Goal: Information Seeking & Learning: Learn about a topic

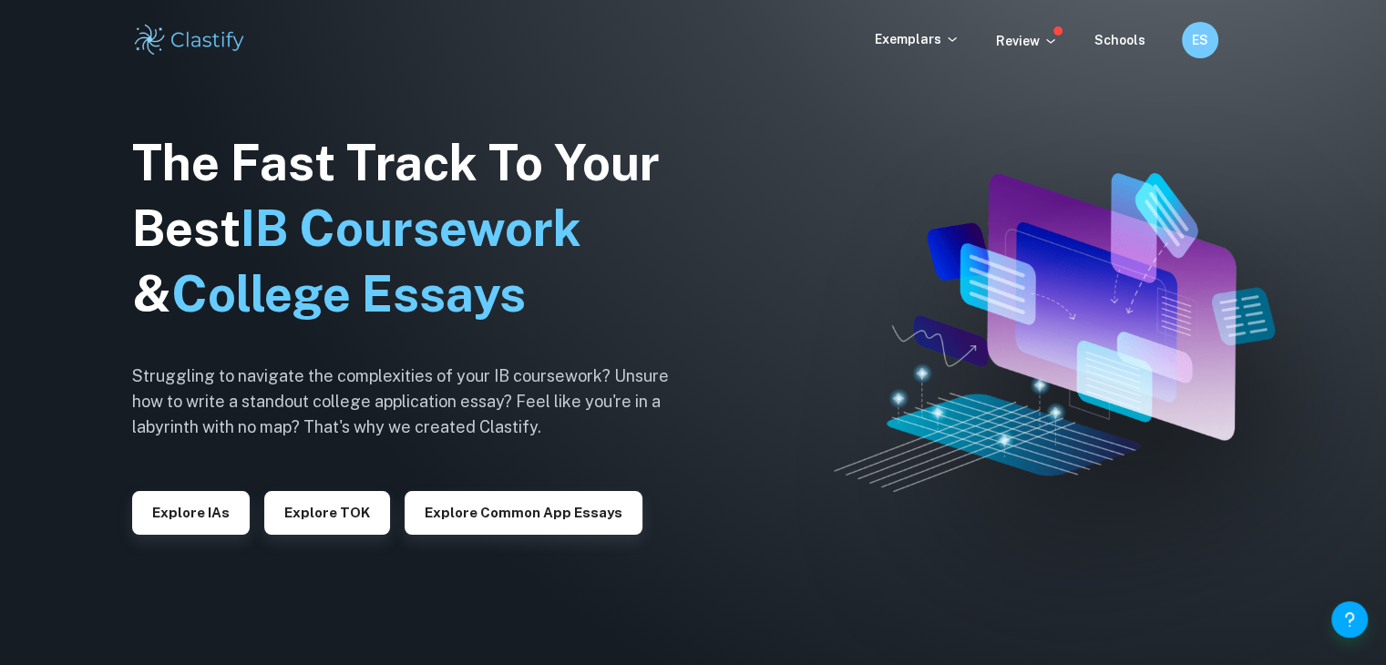
click at [952, 26] on div "Exemplars Review Schools ES" at bounding box center [693, 40] width 1166 height 36
click at [951, 37] on icon at bounding box center [952, 39] width 15 height 15
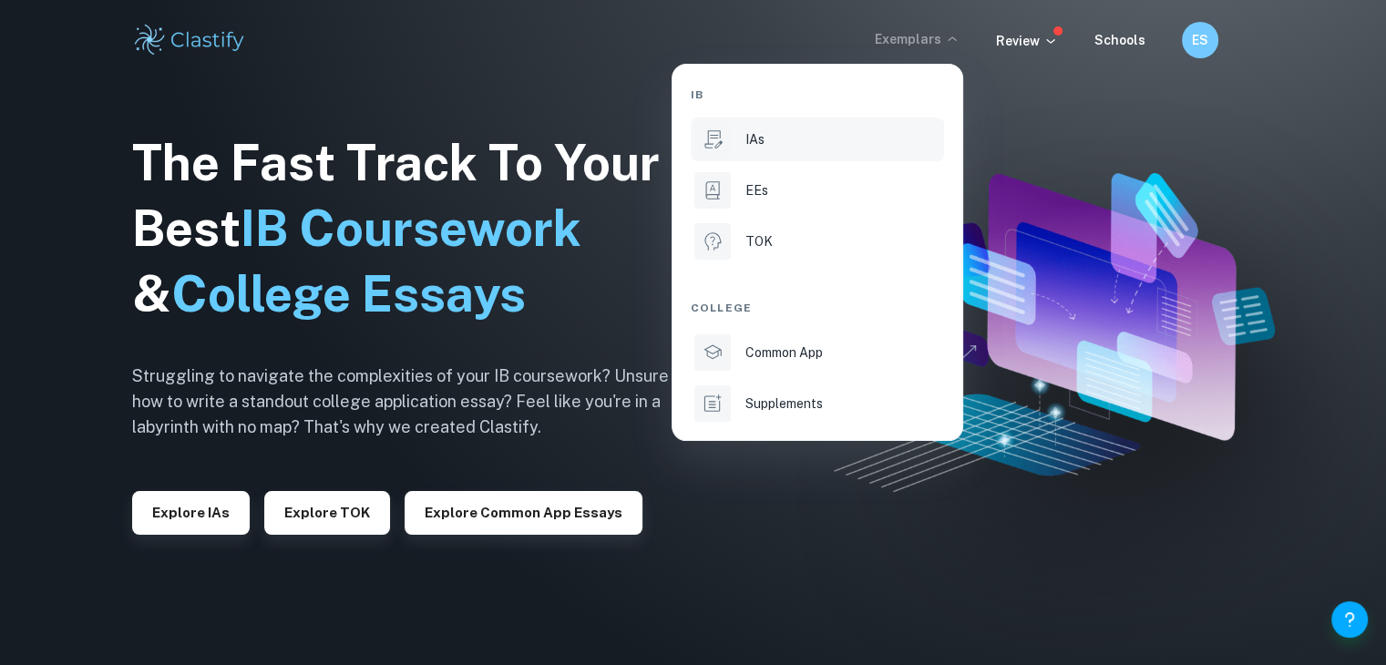
click at [831, 143] on div "IAs" at bounding box center [842, 139] width 195 height 20
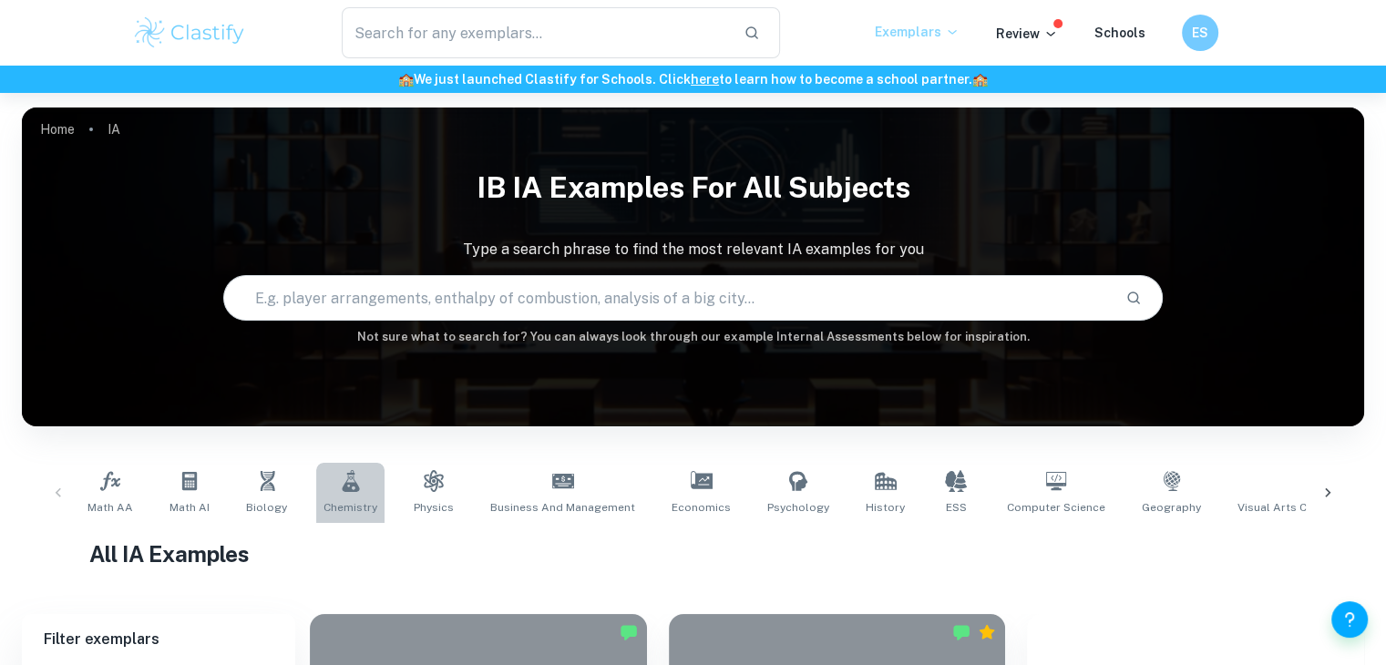
click at [358, 489] on link "Chemistry" at bounding box center [350, 493] width 68 height 60
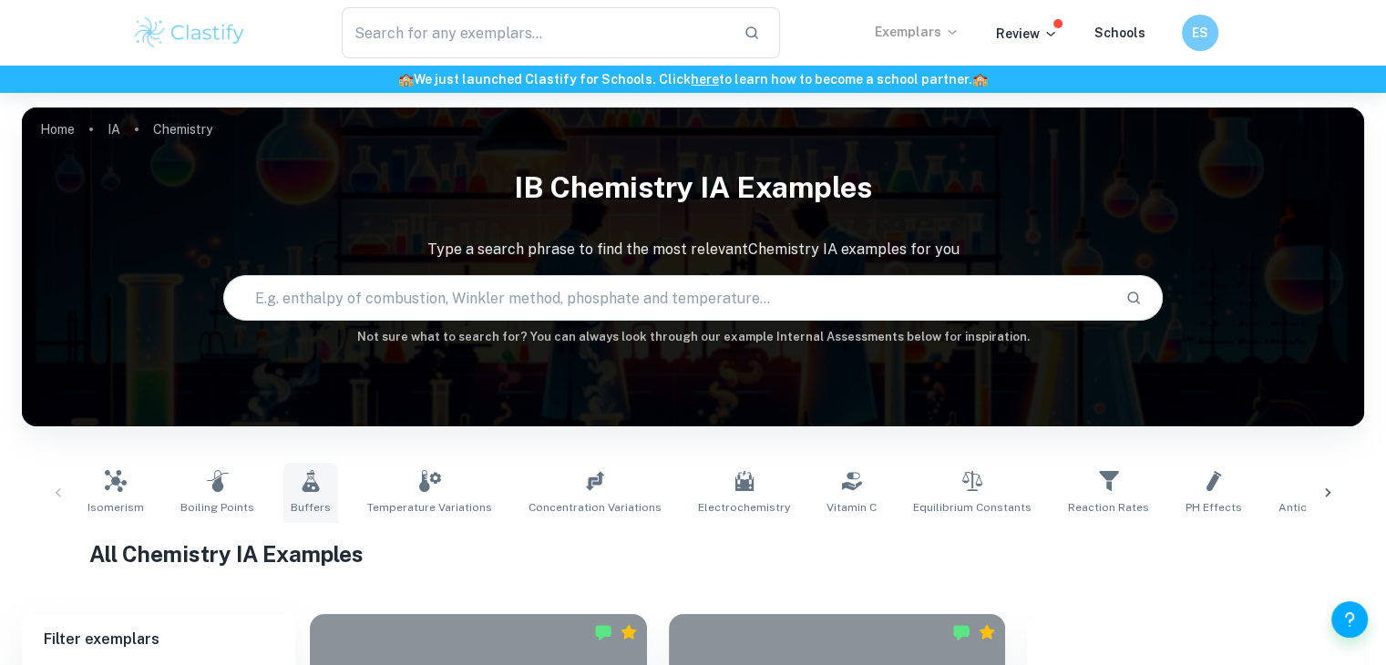
click at [321, 498] on link "Buffers" at bounding box center [310, 493] width 55 height 60
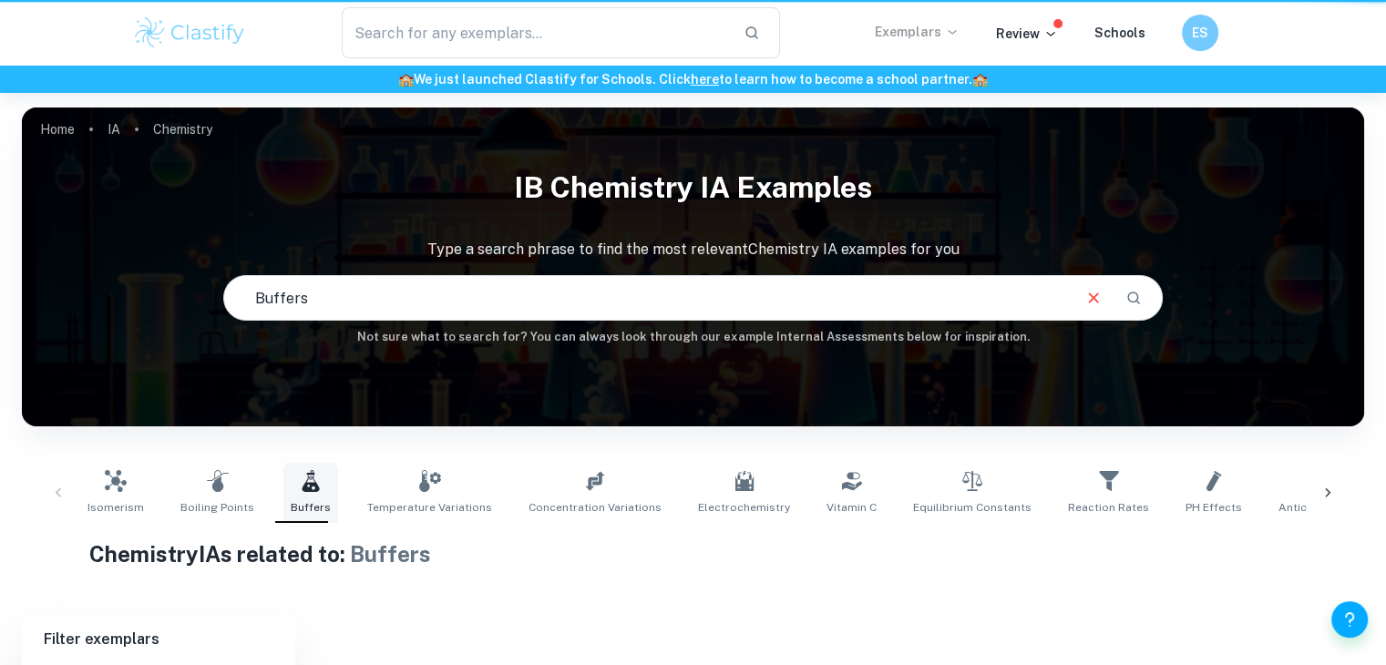
type input "Buffers"
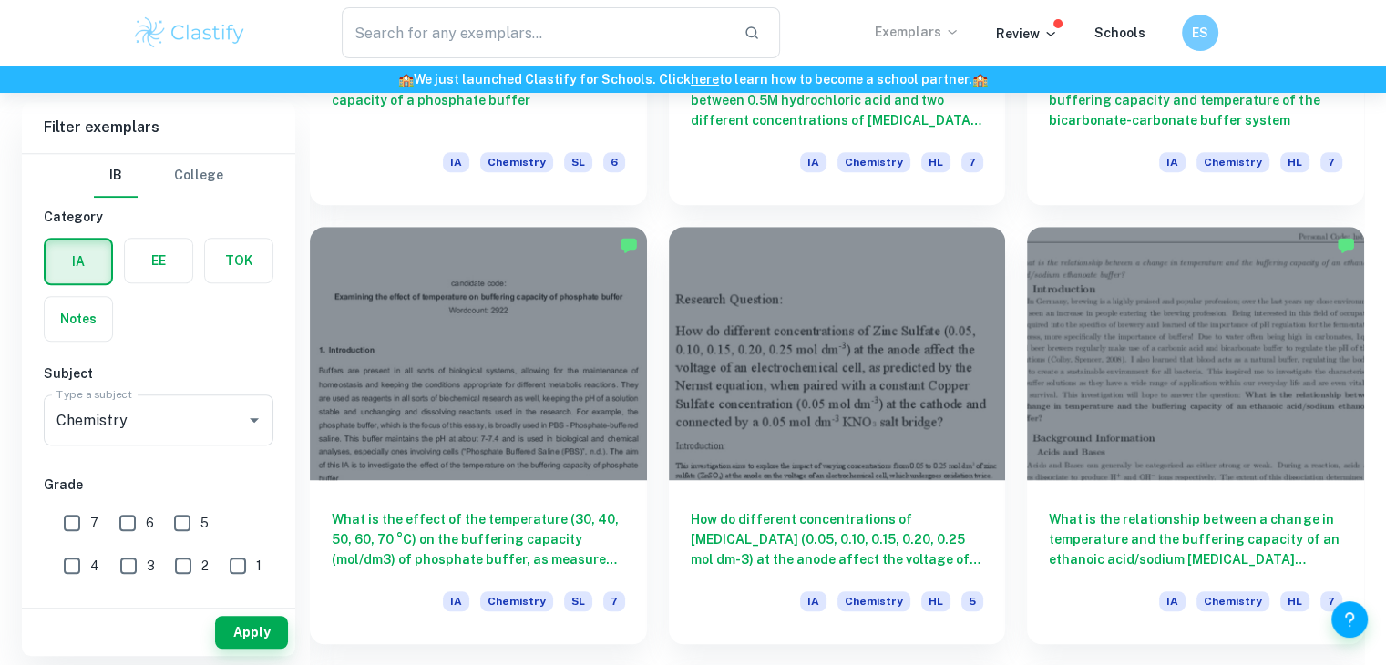
scroll to position [1267, 0]
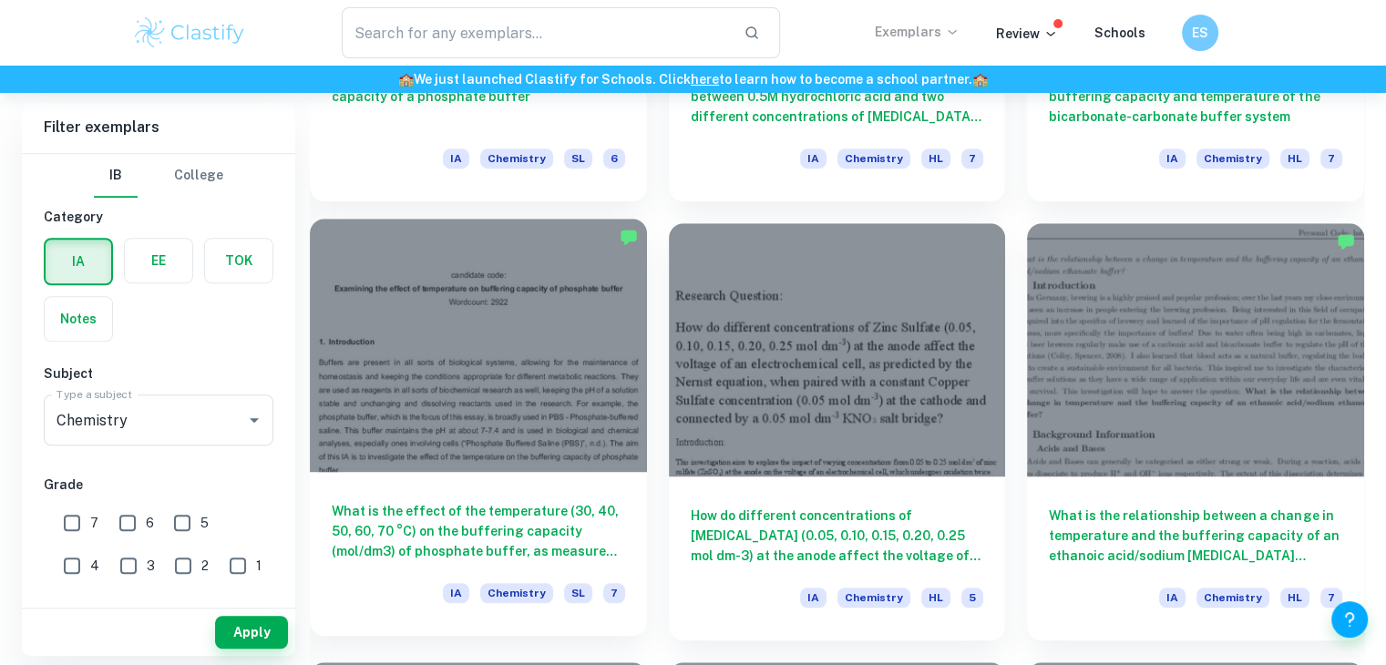
click at [539, 405] on div at bounding box center [478, 345] width 337 height 252
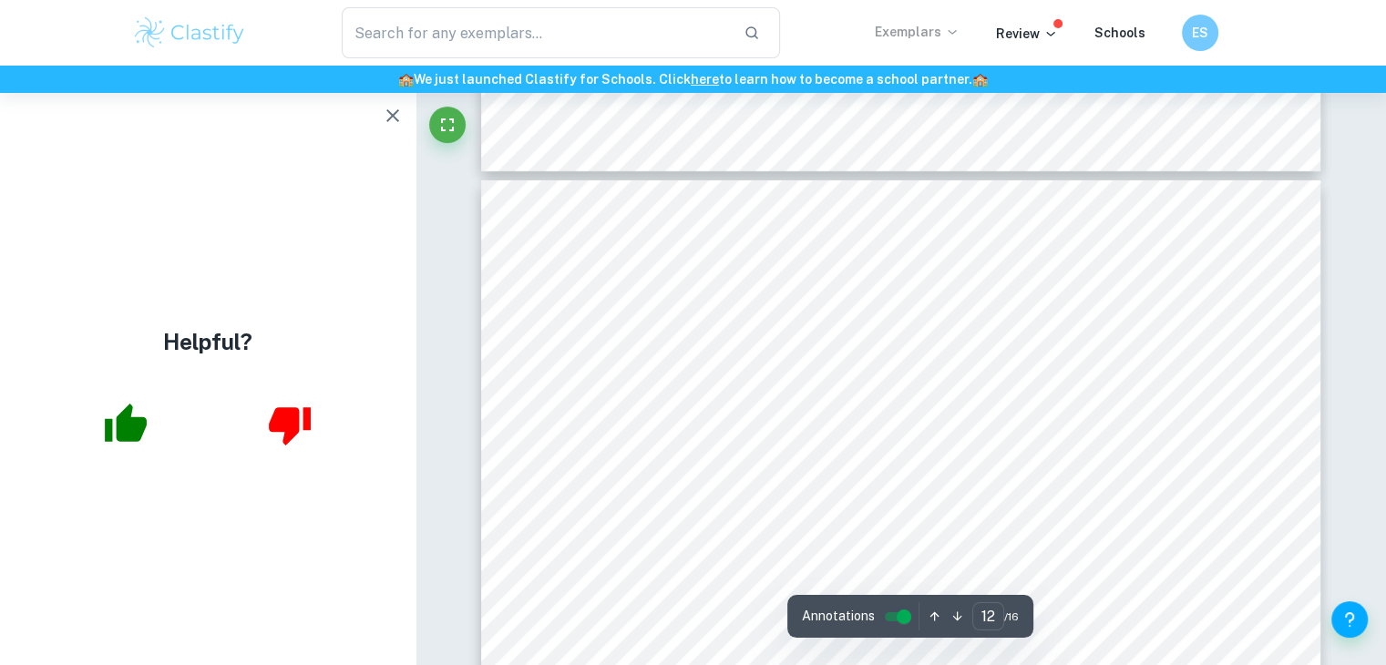
scroll to position [13219, 0]
click at [446, 115] on icon "Fullscreen" at bounding box center [447, 125] width 22 height 22
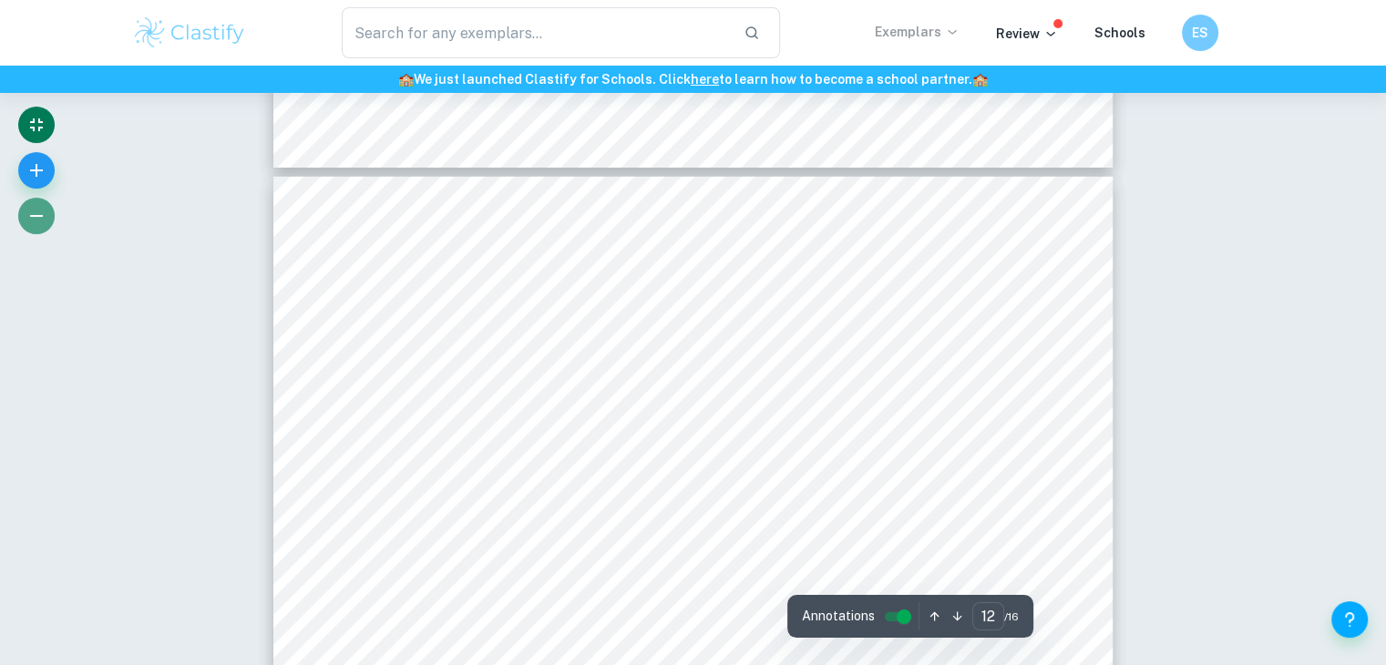
click at [41, 211] on icon "button" at bounding box center [37, 216] width 22 height 22
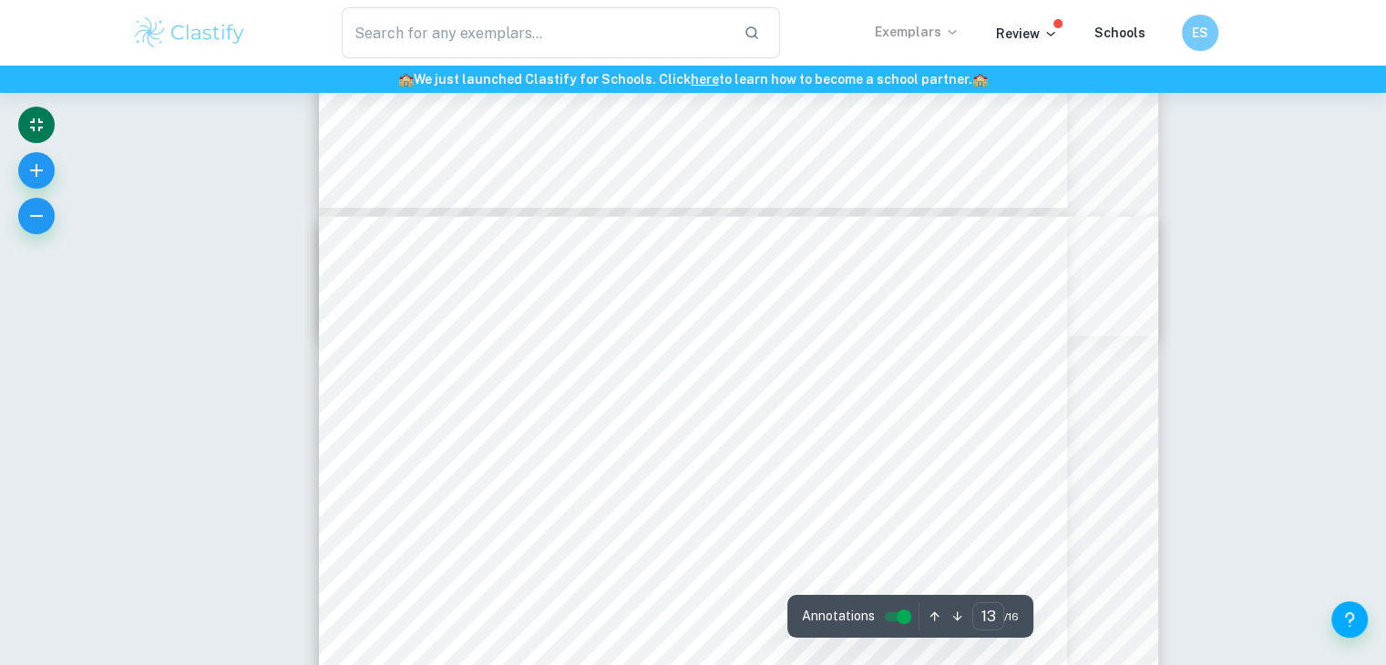
scroll to position [12817, 0]
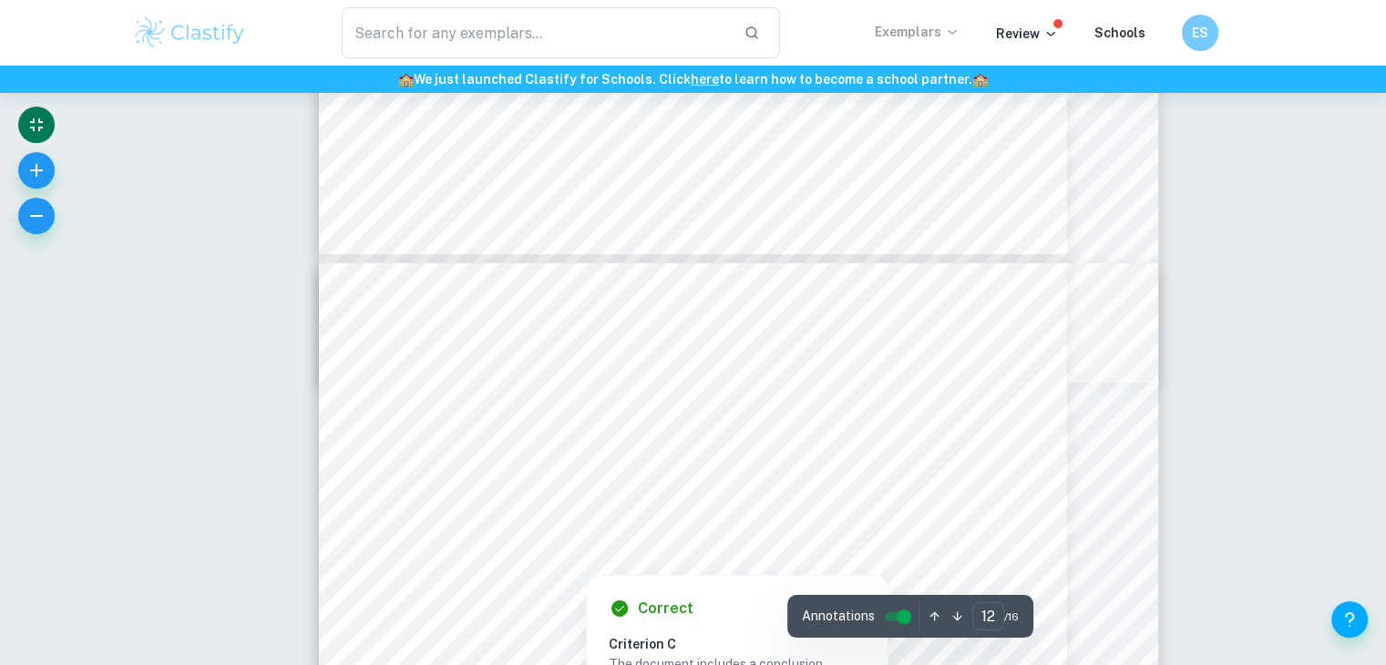
type input "13"
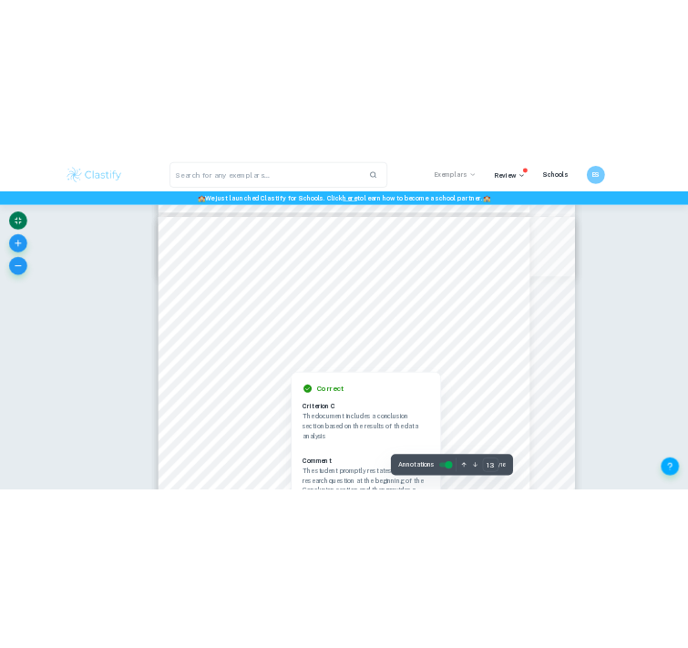
scroll to position [12935, 0]
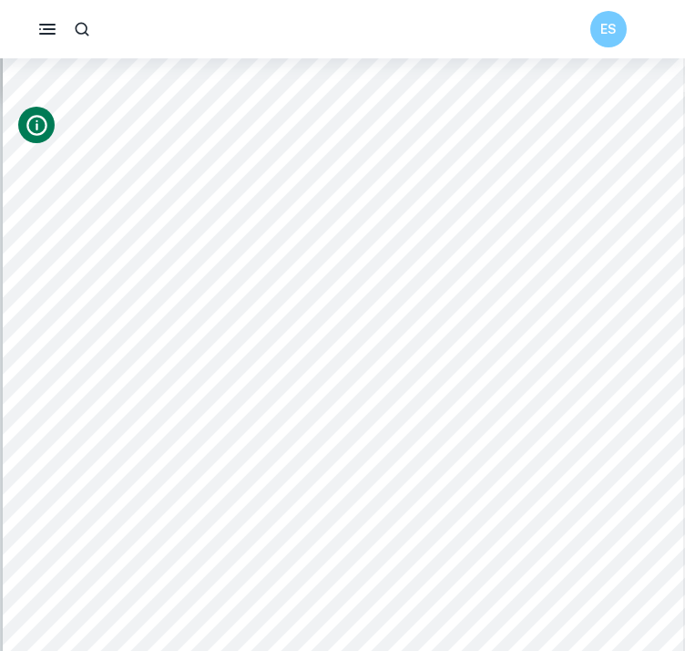
scroll to position [6133, 0]
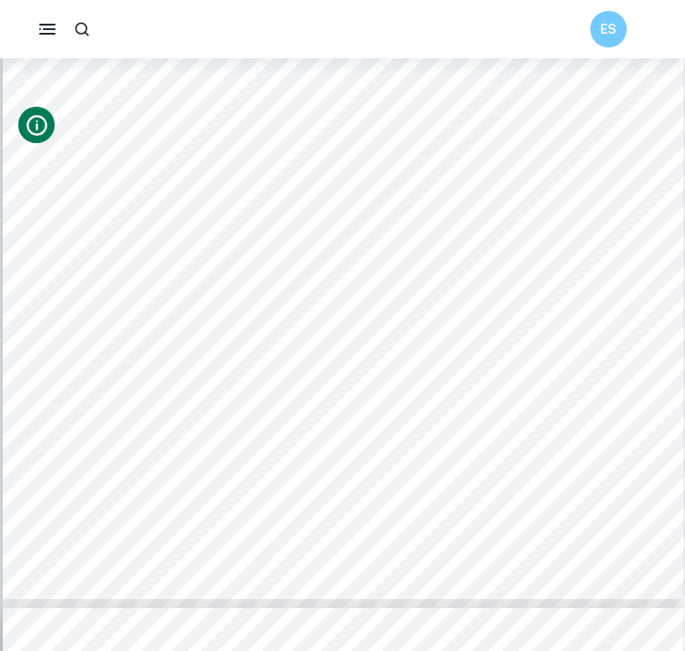
type input "10"
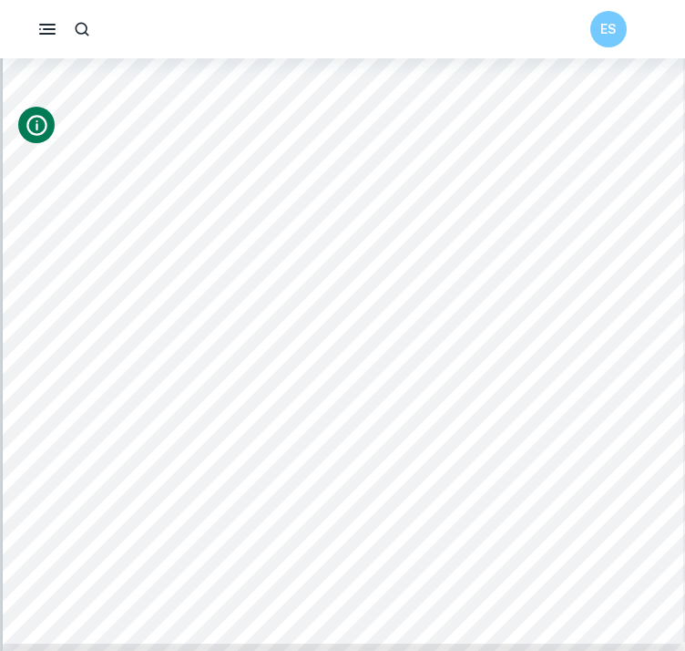
scroll to position [9241, 0]
